Goal: Information Seeking & Learning: Check status

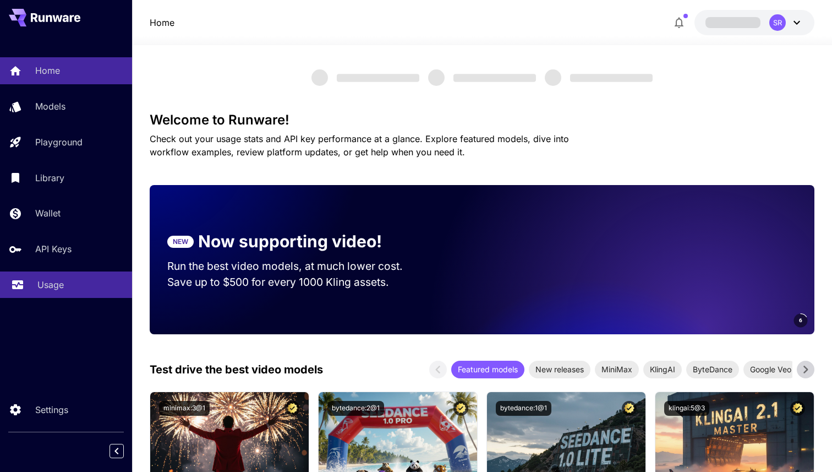
click at [47, 278] on link "Usage" at bounding box center [66, 284] width 132 height 27
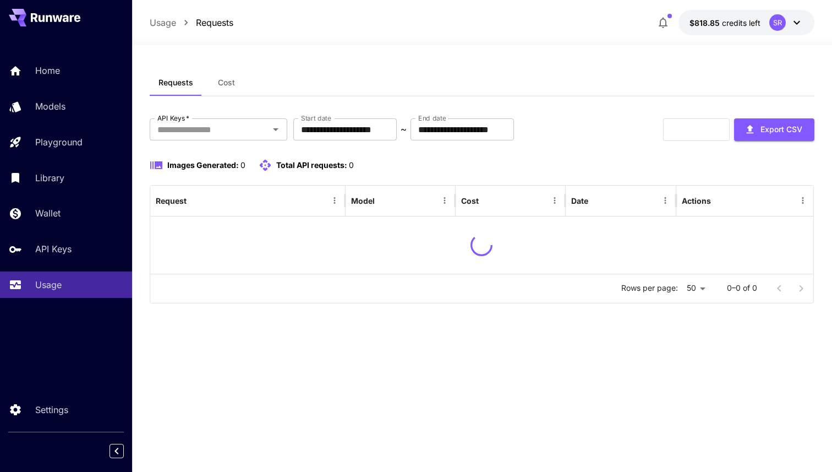
click at [228, 86] on span "Cost" at bounding box center [226, 83] width 17 height 10
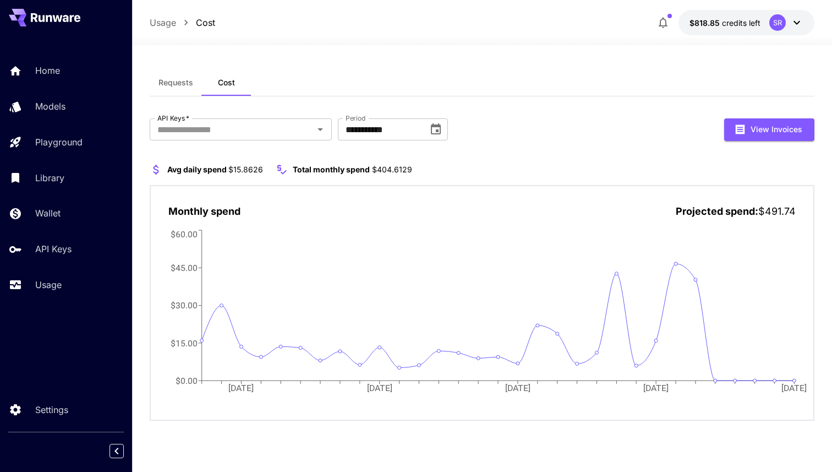
click at [552, 116] on div "**********" at bounding box center [482, 249] width 665 height 360
